Goal: Task Accomplishment & Management: Use online tool/utility

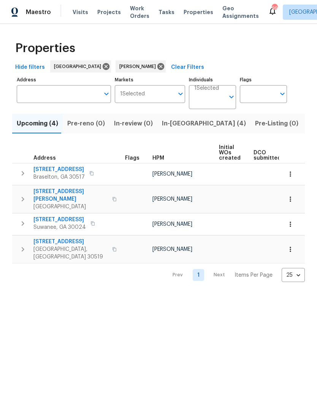
click at [174, 127] on span "In-[GEOGRAPHIC_DATA] (4)" at bounding box center [204, 123] width 84 height 11
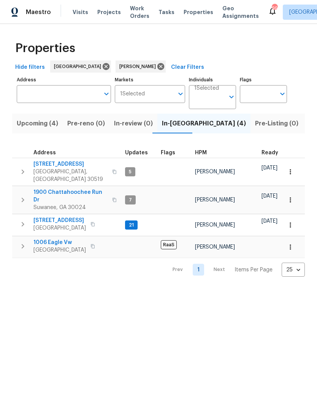
click at [82, 217] on span "6105 Crystal Cove Trl" at bounding box center [59, 221] width 52 height 8
click at [68, 165] on span "3308 Hinsdale Ln" at bounding box center [70, 164] width 74 height 8
click at [82, 204] on span "Suwanee, GA 30024" at bounding box center [70, 208] width 74 height 8
click at [55, 239] on span "1006 Eagle Vw" at bounding box center [59, 243] width 52 height 8
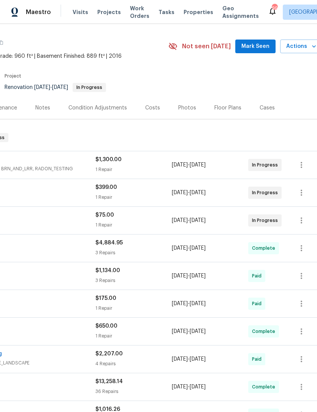
scroll to position [4, 103]
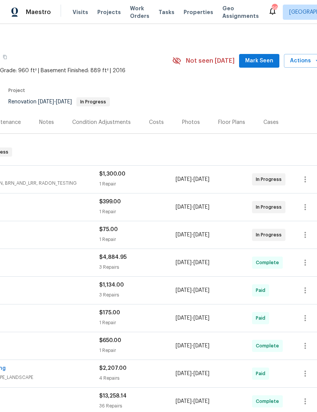
click at [268, 58] on span "Mark Seen" at bounding box center [259, 61] width 28 height 10
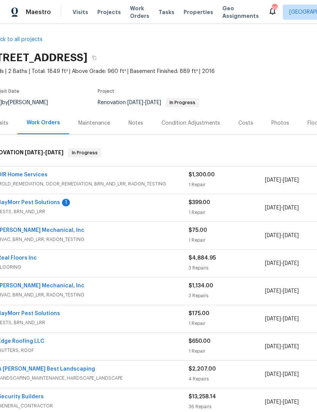
scroll to position [3, 2]
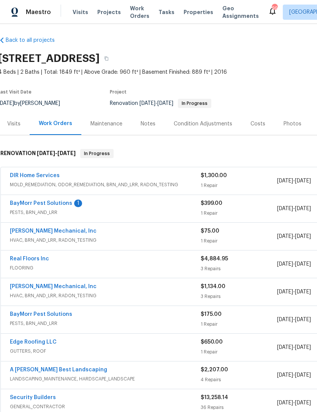
click at [62, 204] on link "BayMorr Pest Solutions" at bounding box center [41, 203] width 62 height 5
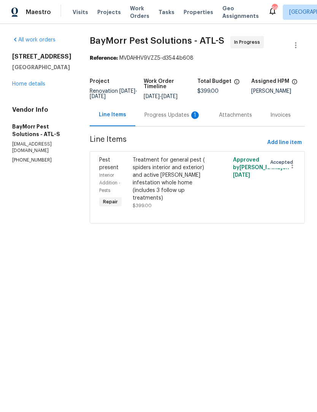
click at [171, 119] on div "Progress Updates 1" at bounding box center [172, 115] width 74 height 22
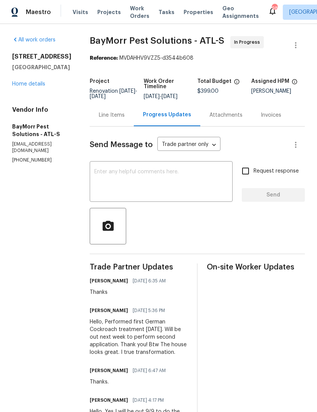
click at [101, 114] on div "Line Items" at bounding box center [112, 115] width 26 height 8
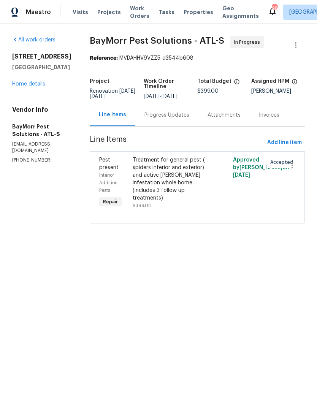
click at [30, 87] on link "Home details" at bounding box center [28, 83] width 33 height 5
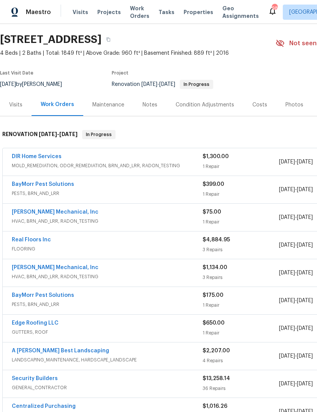
scroll to position [21, 0]
click at [59, 213] on link "JH Martin Mechanical, Inc" at bounding box center [55, 212] width 87 height 5
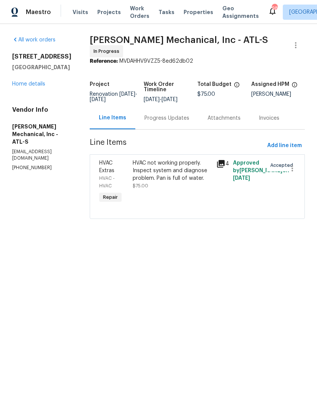
click at [189, 122] on div "Progress Updates" at bounding box center [166, 118] width 45 height 8
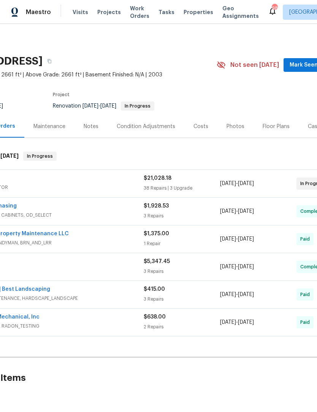
scroll to position [0, 50]
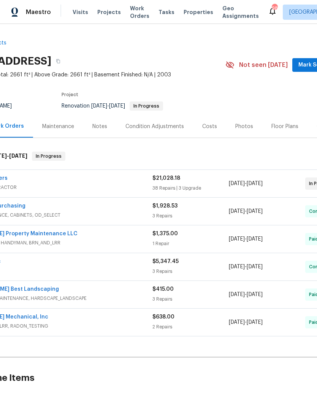
click at [309, 63] on span "Mark Seen" at bounding box center [312, 65] width 28 height 10
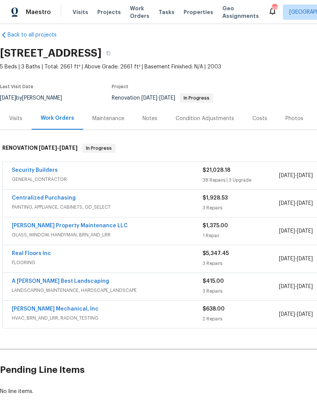
scroll to position [9, 0]
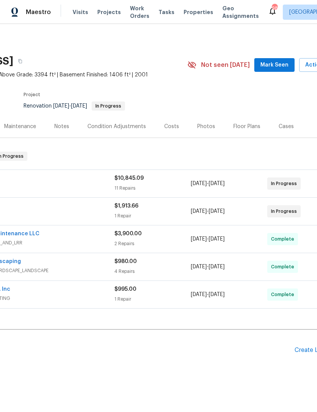
scroll to position [0, 90]
click at [283, 64] on span "Mark Seen" at bounding box center [273, 65] width 28 height 10
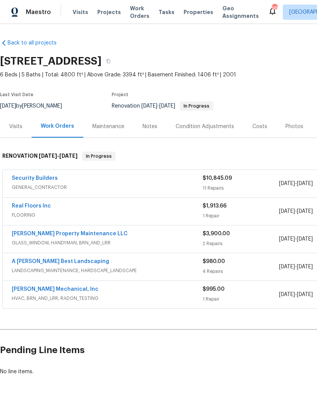
scroll to position [0, 0]
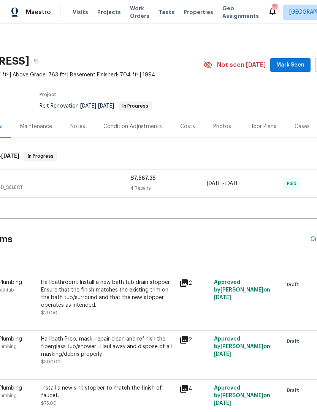
scroll to position [0, 72]
click at [294, 60] on button "Mark Seen" at bounding box center [290, 65] width 40 height 14
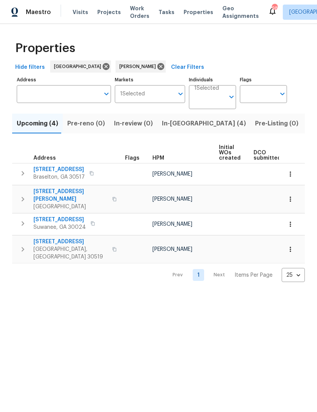
click at [39, 127] on span "Upcoming (4)" at bounding box center [37, 123] width 41 height 11
click at [65, 217] on span "9036 Lexington Ct" at bounding box center [58, 220] width 51 height 8
click at [61, 238] on span "4657 Water Mill Dr" at bounding box center [70, 242] width 74 height 8
click at [73, 194] on span "5049 Holly Hock Dr" at bounding box center [70, 195] width 74 height 15
click at [70, 172] on span "2680 Factor Walk Blvd" at bounding box center [59, 170] width 52 height 8
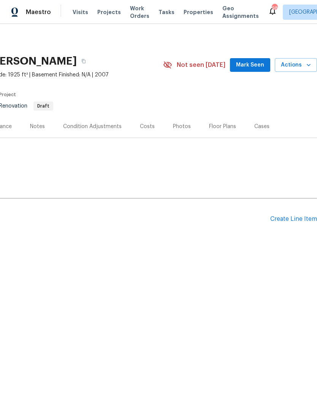
scroll to position [0, 112]
click at [256, 65] on span "Mark Seen" at bounding box center [250, 65] width 28 height 10
click at [257, 65] on span "Mark Seen" at bounding box center [250, 65] width 28 height 10
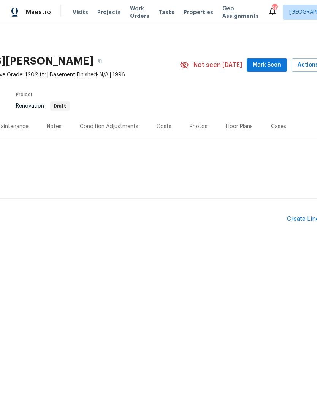
scroll to position [0, 104]
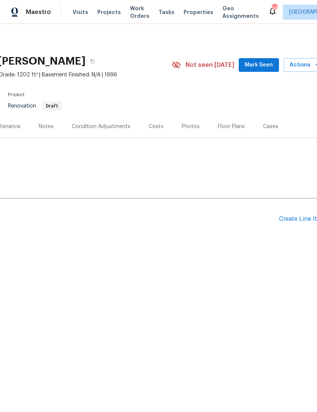
click at [264, 65] on span "Mark Seen" at bounding box center [259, 65] width 28 height 10
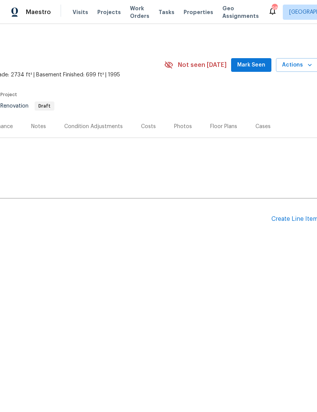
scroll to position [0, 111]
click at [260, 66] on span "Mark Seen" at bounding box center [251, 65] width 28 height 10
